Goal: Task Accomplishment & Management: Manage account settings

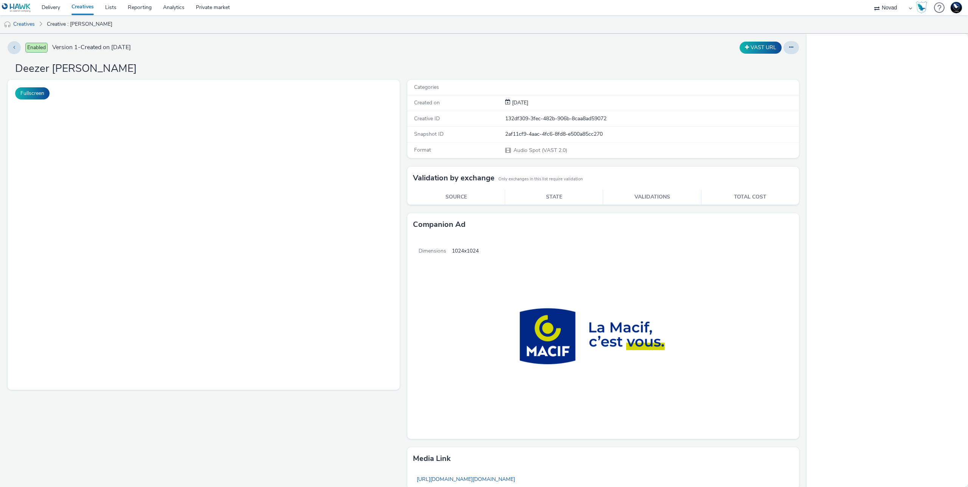
select select "ae52c008-e792-49d8-946c-ea980fe75bf6"
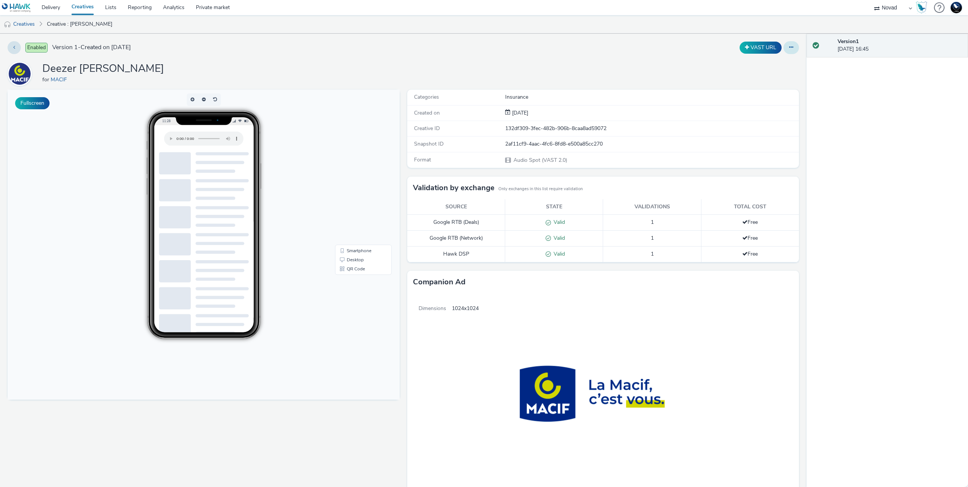
click at [784, 51] on button at bounding box center [792, 47] width 16 height 13
click at [774, 65] on link "Edit" at bounding box center [771, 62] width 57 height 15
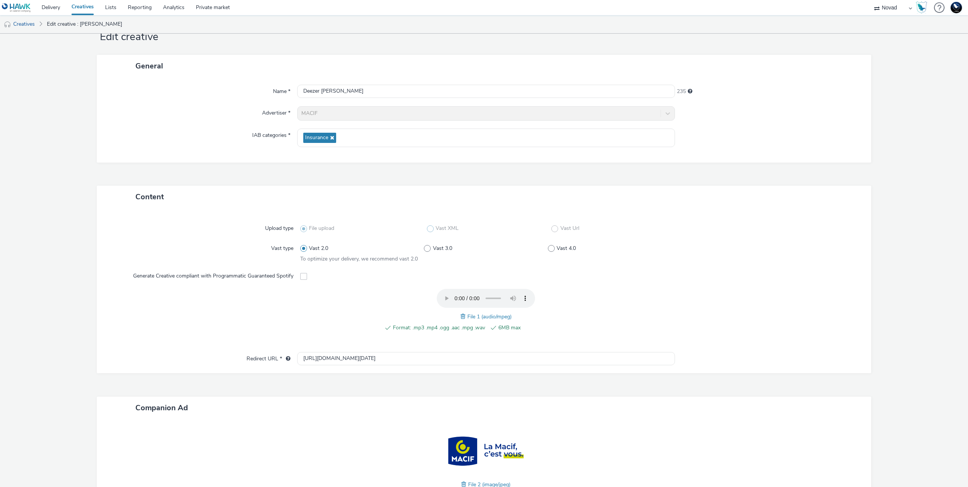
scroll to position [104, 0]
